Goal: Obtain resource: Obtain resource

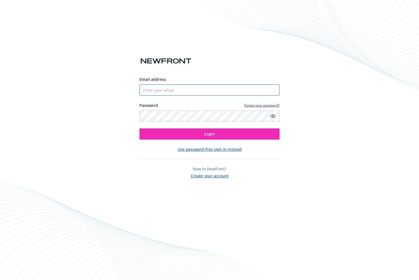
click at [153, 92] on input "Email address" at bounding box center [209, 90] width 140 height 11
type input "[PERSON_NAME][EMAIL_ADDRESS][PERSON_NAME][DOMAIN_NAME]"
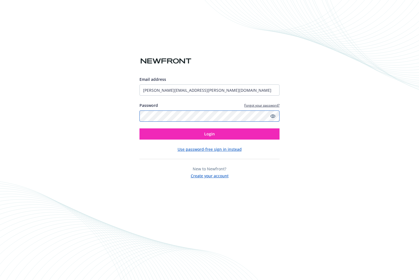
click at [139, 129] on button "Login" at bounding box center [209, 134] width 140 height 11
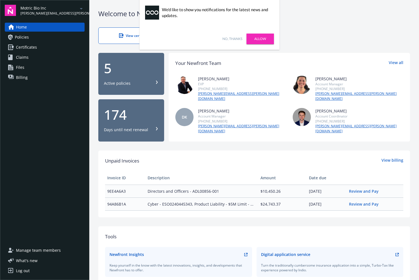
click at [229, 39] on link "No, thanks" at bounding box center [232, 38] width 20 height 5
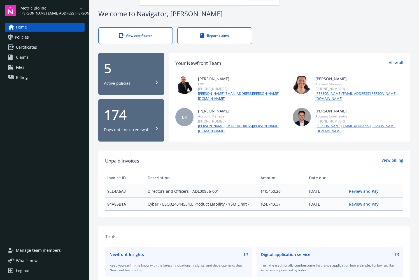
click at [68, 10] on div "Motric Bio Inc emily.healey@aditumbio.com" at bounding box center [52, 10] width 64 height 11
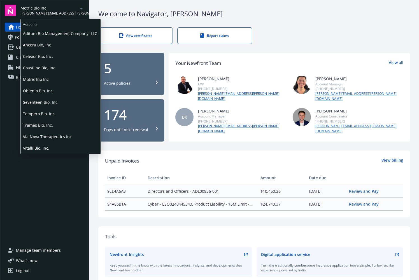
click at [54, 112] on span "Tempero Bio, Inc." at bounding box center [60, 113] width 75 height 11
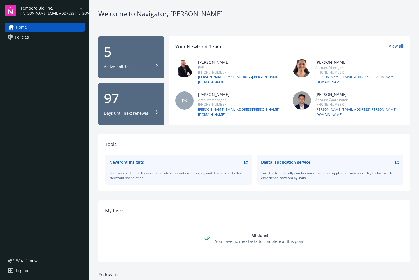
click at [132, 66] on div "Active policies" at bounding box center [131, 67] width 55 height 6
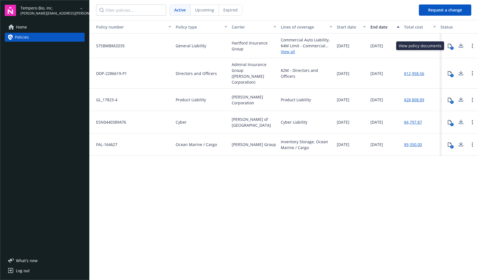
click at [419, 47] on div "1" at bounding box center [451, 47] width 3 height 3
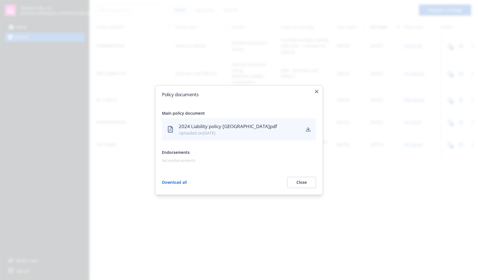
click at [223, 127] on div "2024 Liability policy Hartford.pdf" at bounding box center [240, 126] width 122 height 7
click at [306, 132] on div "2024 Liability policy Hartford.pdf Uploaded on 11/26/2024" at bounding box center [239, 129] width 154 height 22
click at [306, 130] on icon "download" at bounding box center [308, 129] width 4 height 4
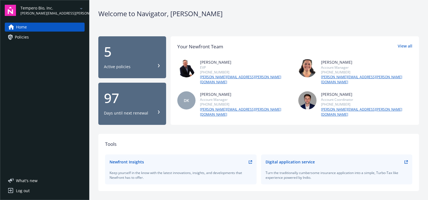
click at [130, 52] on div "5" at bounding box center [132, 51] width 57 height 13
click at [31, 27] on link "Home" at bounding box center [45, 27] width 80 height 9
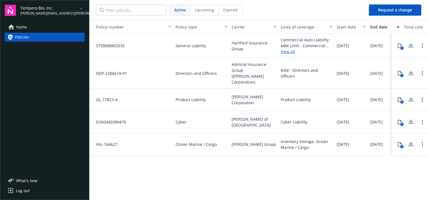
click at [48, 10] on span "Tempero Bio, Inc." at bounding box center [48, 8] width 57 height 6
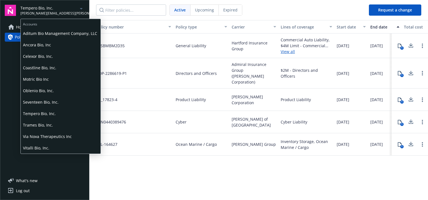
click at [35, 80] on span "Motric Bio Inc" at bounding box center [60, 79] width 75 height 11
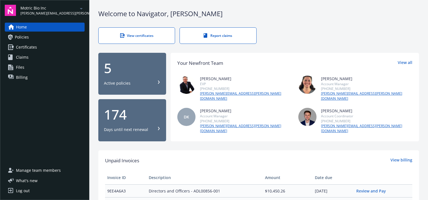
click at [128, 75] on div "5 Active policies" at bounding box center [132, 74] width 57 height 25
click at [59, 8] on span "Motric Bio Inc" at bounding box center [48, 8] width 57 height 6
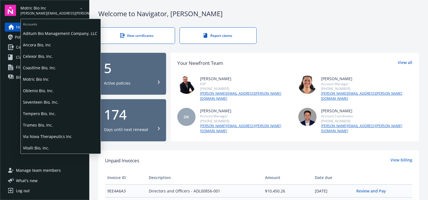
click at [44, 146] on span "Vitalli Bio, Inc." at bounding box center [60, 148] width 75 height 11
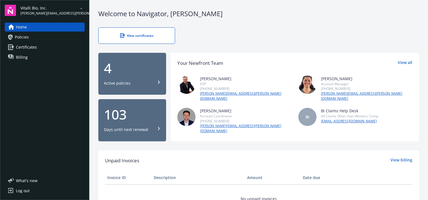
click at [121, 75] on div "4 Active policies" at bounding box center [132, 74] width 57 height 25
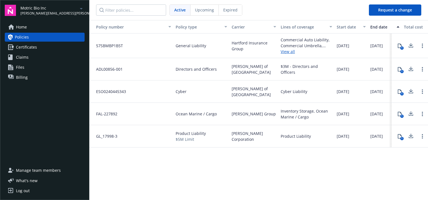
click at [191, 162] on div "Policy number Policy type Carrier Lines of coverage Start date End date Total c…" at bounding box center [258, 109] width 339 height 179
drag, startPoint x: 154, startPoint y: 159, endPoint x: 148, endPoint y: 153, distance: 9.1
click at [154, 159] on div "Policy number Policy type Carrier Lines of coverage Start date End date Total c…" at bounding box center [258, 109] width 339 height 179
drag, startPoint x: 118, startPoint y: 114, endPoint x: 97, endPoint y: 114, distance: 21.6
click at [97, 114] on div "FAL-227892" at bounding box center [131, 114] width 84 height 22
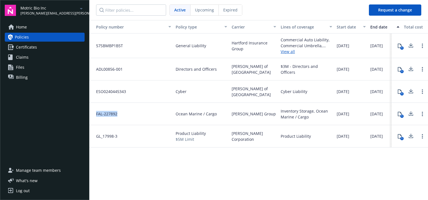
copy span "FAL-227892"
click at [116, 95] on div "ESO0240445343" at bounding box center [131, 92] width 84 height 22
drag, startPoint x: 127, startPoint y: 93, endPoint x: 95, endPoint y: 94, distance: 32.2
click at [95, 94] on div "ESO0240445343" at bounding box center [131, 92] width 84 height 22
copy span "ESO0240445343"
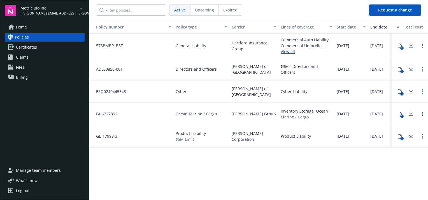
click at [120, 70] on span "ADL00856-001" at bounding box center [107, 69] width 31 height 6
drag, startPoint x: 124, startPoint y: 70, endPoint x: 95, endPoint y: 71, distance: 28.6
click at [95, 71] on div "ADL00856-001" at bounding box center [131, 69] width 84 height 22
copy span "ADL00856-001"
click at [58, 12] on span "[PERSON_NAME][EMAIL_ADDRESS][PERSON_NAME][DOMAIN_NAME]" at bounding box center [48, 13] width 57 height 5
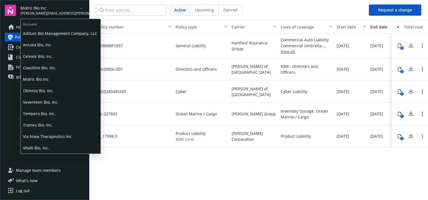
click at [45, 67] on span "Coastline Bio, Inc." at bounding box center [60, 67] width 75 height 11
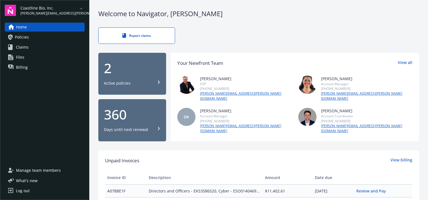
click at [121, 75] on div "2 Active policies" at bounding box center [132, 74] width 57 height 25
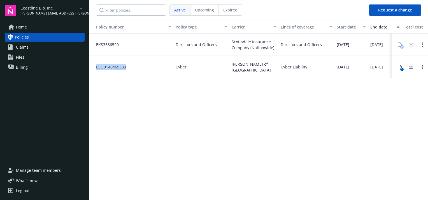
drag, startPoint x: 126, startPoint y: 69, endPoint x: 95, endPoint y: 69, distance: 31.4
click at [95, 69] on div "ESO0140469333" at bounding box center [131, 67] width 84 height 22
copy span "ESO0140469333"
drag, startPoint x: 118, startPoint y: 45, endPoint x: 95, endPoint y: 45, distance: 22.7
click at [95, 45] on span "EKS3586520" at bounding box center [105, 45] width 27 height 6
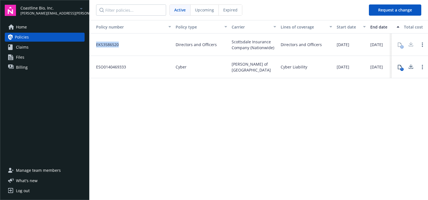
copy span "EKS3586520"
click at [53, 11] on span "[PERSON_NAME][EMAIL_ADDRESS][PERSON_NAME][DOMAIN_NAME]" at bounding box center [48, 13] width 57 height 5
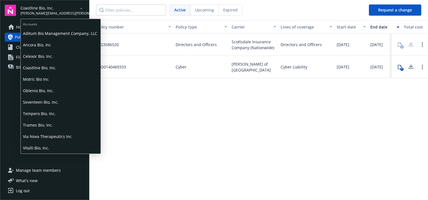
click at [36, 102] on span "Seventeen Bio, Inc." at bounding box center [60, 102] width 75 height 11
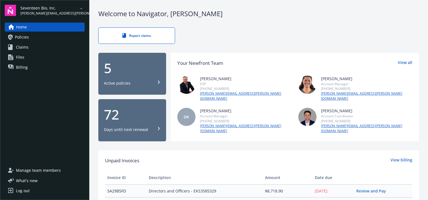
click at [132, 78] on div "5 Active policies" at bounding box center [132, 74] width 57 height 25
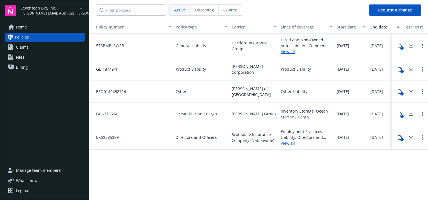
click at [237, 167] on div "Policy number Policy type Carrier Lines of coverage Start date End date Total c…" at bounding box center [258, 109] width 339 height 179
drag, startPoint x: 119, startPoint y: 139, endPoint x: 96, endPoint y: 140, distance: 22.7
click at [96, 140] on div "EKS3585329" at bounding box center [131, 137] width 84 height 25
copy span "EKS3585329"
drag, startPoint x: 118, startPoint y: 114, endPoint x: 95, endPoint y: 114, distance: 23.2
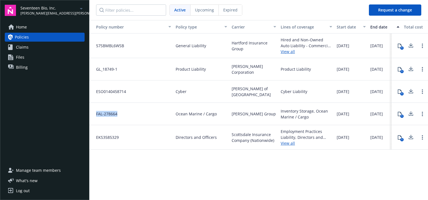
click at [95, 114] on div "FAL-278664" at bounding box center [131, 114] width 84 height 22
copy span "FAL-278664"
drag, startPoint x: 127, startPoint y: 93, endPoint x: 97, endPoint y: 92, distance: 30.3
click at [97, 92] on div "ESO0140458714" at bounding box center [131, 92] width 84 height 22
copy span "ESO0140458714"
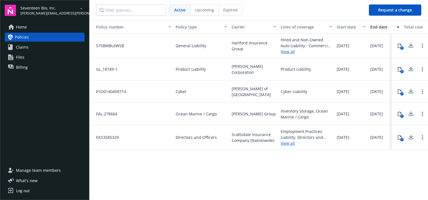
click at [189, 164] on div "Policy number Policy type Carrier Lines of coverage Start date End date Total c…" at bounding box center [258, 109] width 339 height 179
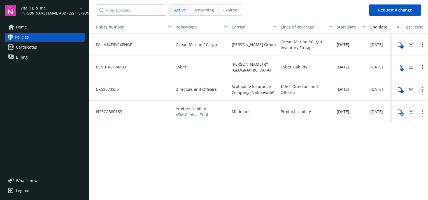
click at [199, 167] on div "Policy number Policy type Carrier Lines of coverage Start date End date Total c…" at bounding box center [258, 109] width 339 height 179
click at [175, 144] on div "Policy number Policy type Carrier Lines of coverage Start date End date Total c…" at bounding box center [258, 109] width 339 height 179
